Goal: Task Accomplishment & Management: Complete application form

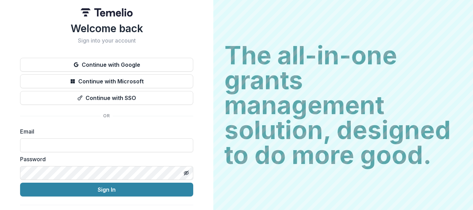
click at [58, 128] on label "Email" at bounding box center [104, 131] width 169 height 8
click at [55, 134] on label "Email" at bounding box center [104, 131] width 169 height 8
drag, startPoint x: 52, startPoint y: 134, endPoint x: 50, endPoint y: 129, distance: 4.7
click at [51, 134] on label "Email" at bounding box center [104, 131] width 169 height 8
click at [49, 128] on label "Email" at bounding box center [104, 131] width 169 height 8
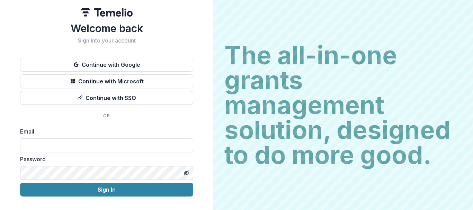
click at [41, 133] on label "Email" at bounding box center [104, 131] width 169 height 8
click at [52, 146] on input at bounding box center [106, 145] width 173 height 14
click at [47, 136] on div "Email" at bounding box center [106, 139] width 173 height 25
click at [37, 147] on input at bounding box center [106, 145] width 173 height 14
type input "**********"
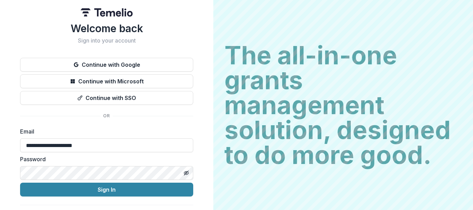
click at [20, 183] on button "Sign In" at bounding box center [106, 190] width 173 height 14
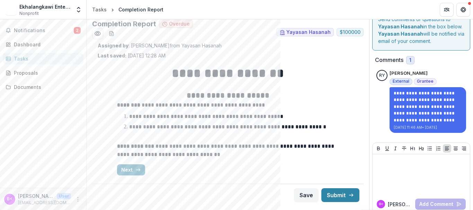
scroll to position [19, 0]
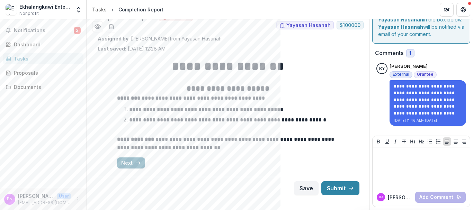
click at [136, 167] on button "Next" at bounding box center [131, 162] width 28 height 11
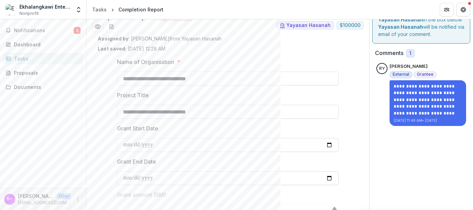
type input "**********"
type input "****"
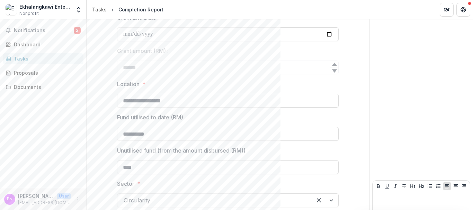
scroll to position [208, 0]
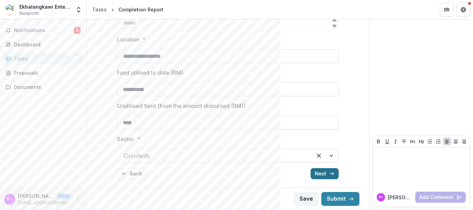
click at [316, 174] on button "Next" at bounding box center [324, 173] width 28 height 11
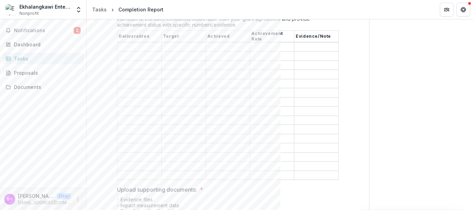
scroll to position [568, 0]
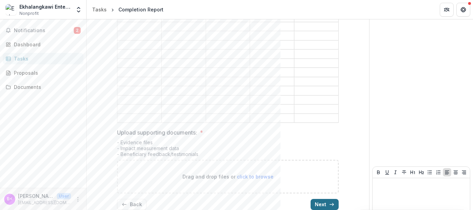
click at [321, 199] on button "Next" at bounding box center [324, 204] width 28 height 11
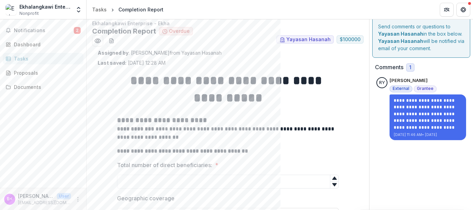
scroll to position [98, 0]
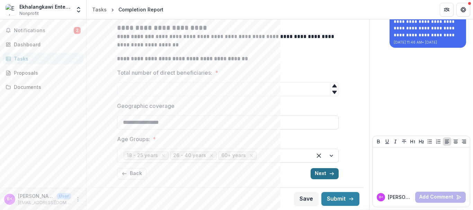
click at [319, 175] on button "Next" at bounding box center [324, 173] width 28 height 11
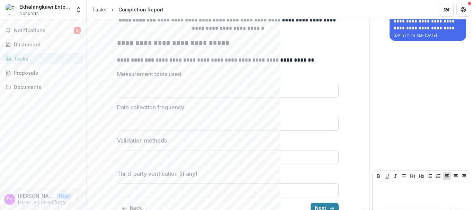
scroll to position [139, 0]
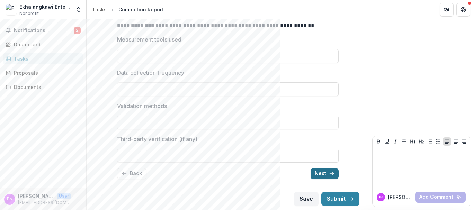
click at [323, 174] on button "Next" at bounding box center [324, 173] width 28 height 11
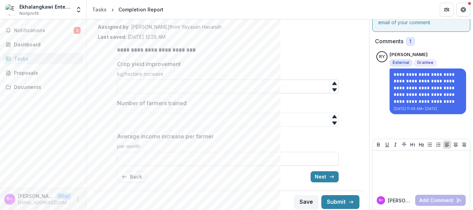
scroll to position [34, 0]
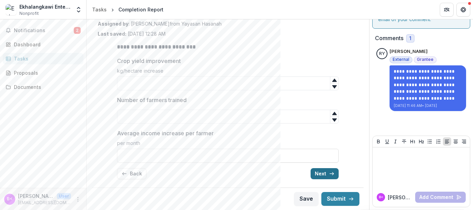
click at [323, 173] on button "Next" at bounding box center [324, 173] width 28 height 11
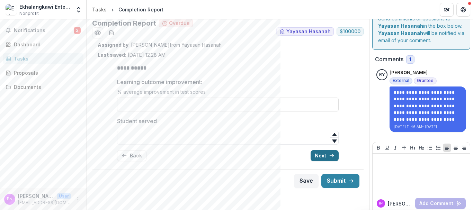
scroll to position [19, 0]
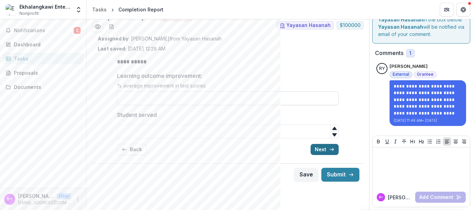
click at [321, 148] on button "Next" at bounding box center [324, 149] width 28 height 11
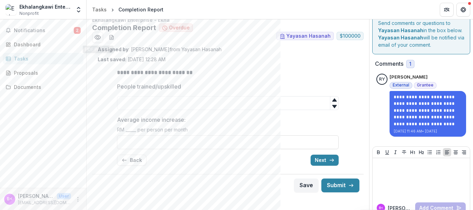
scroll to position [0, 0]
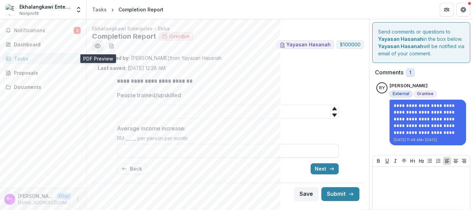
click at [95, 43] on icon "Preview d1951745-580a-41bf-a0e3-2730b662bd21.pdf" at bounding box center [97, 46] width 7 height 7
